Goal: Find specific page/section: Find specific page/section

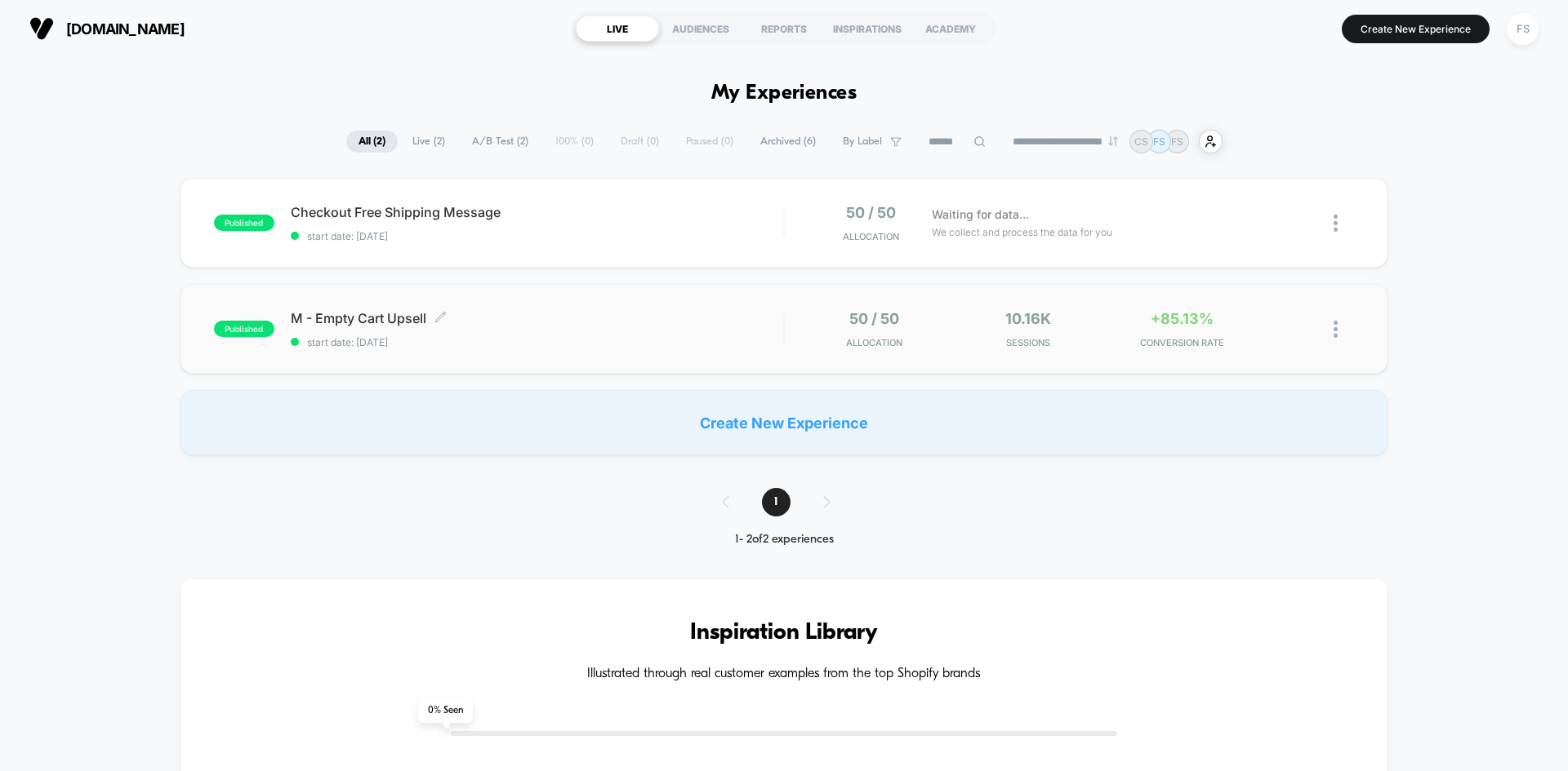
click at [360, 314] on span "M - Empty Cart Upsell Click to edit experience details" at bounding box center [536, 318] width 492 height 16
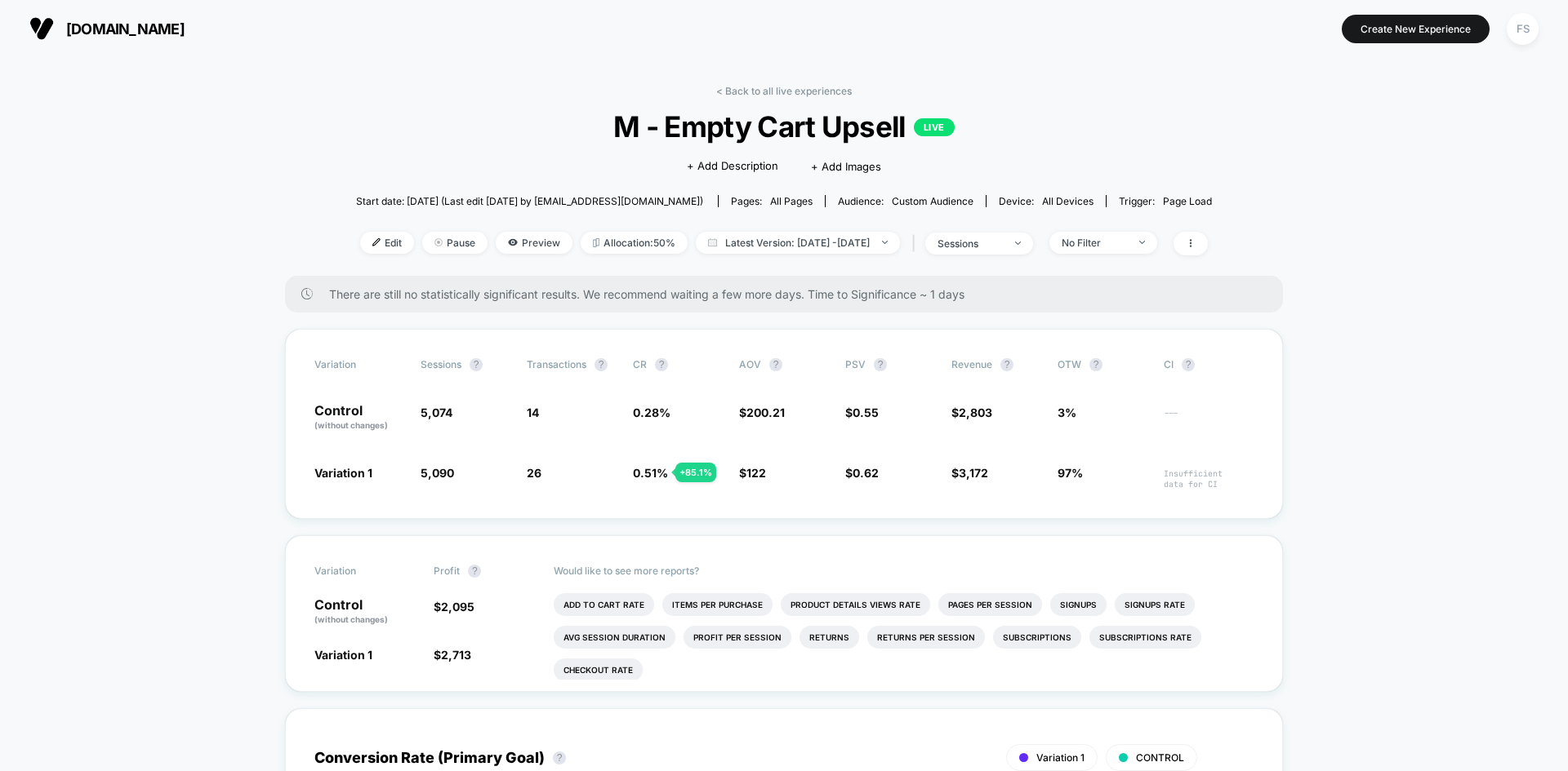
click at [153, 22] on span "[DOMAIN_NAME]" at bounding box center [125, 29] width 118 height 17
